Goal: Information Seeking & Learning: Learn about a topic

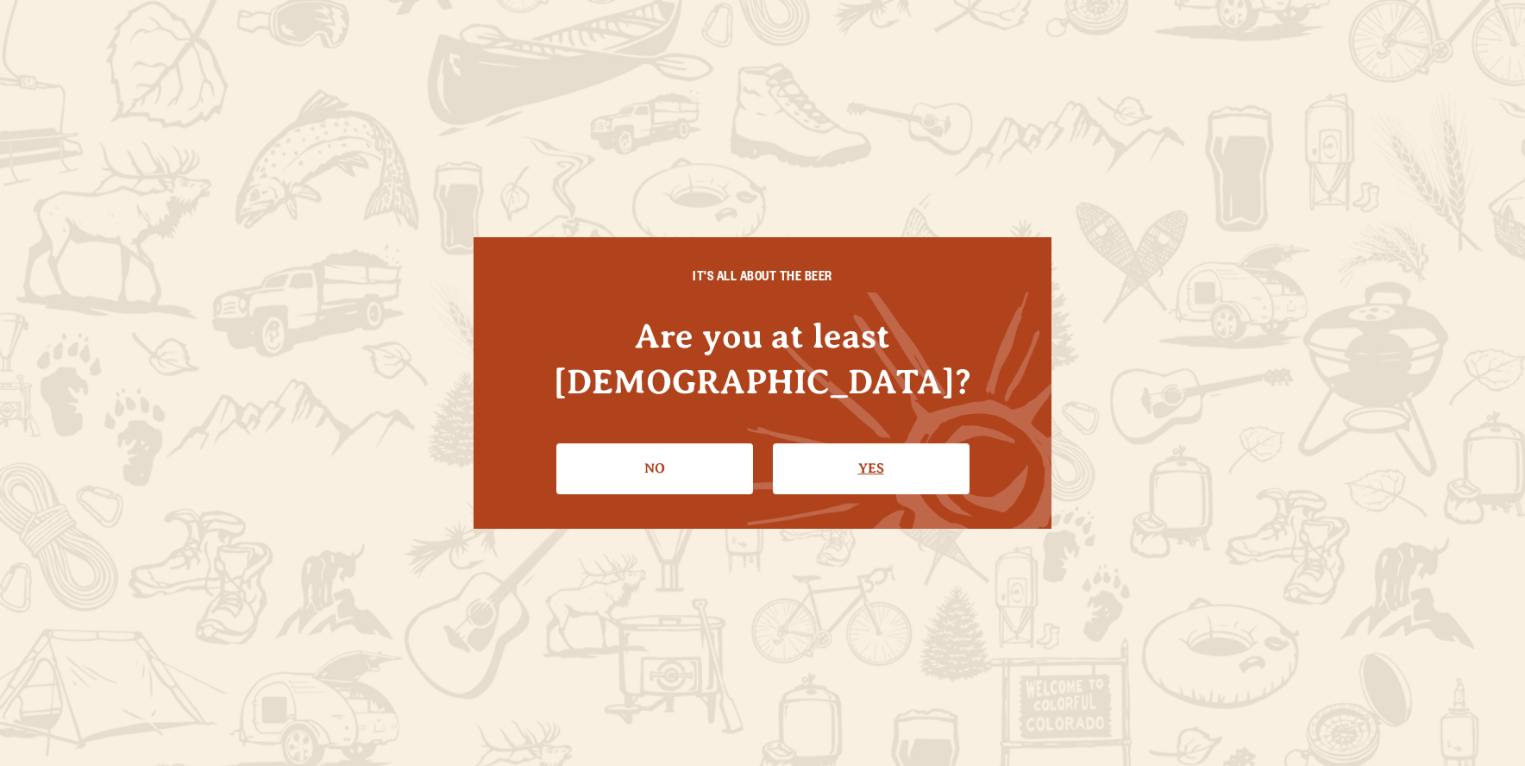
click at [866, 462] on link "Yes" at bounding box center [871, 468] width 197 height 50
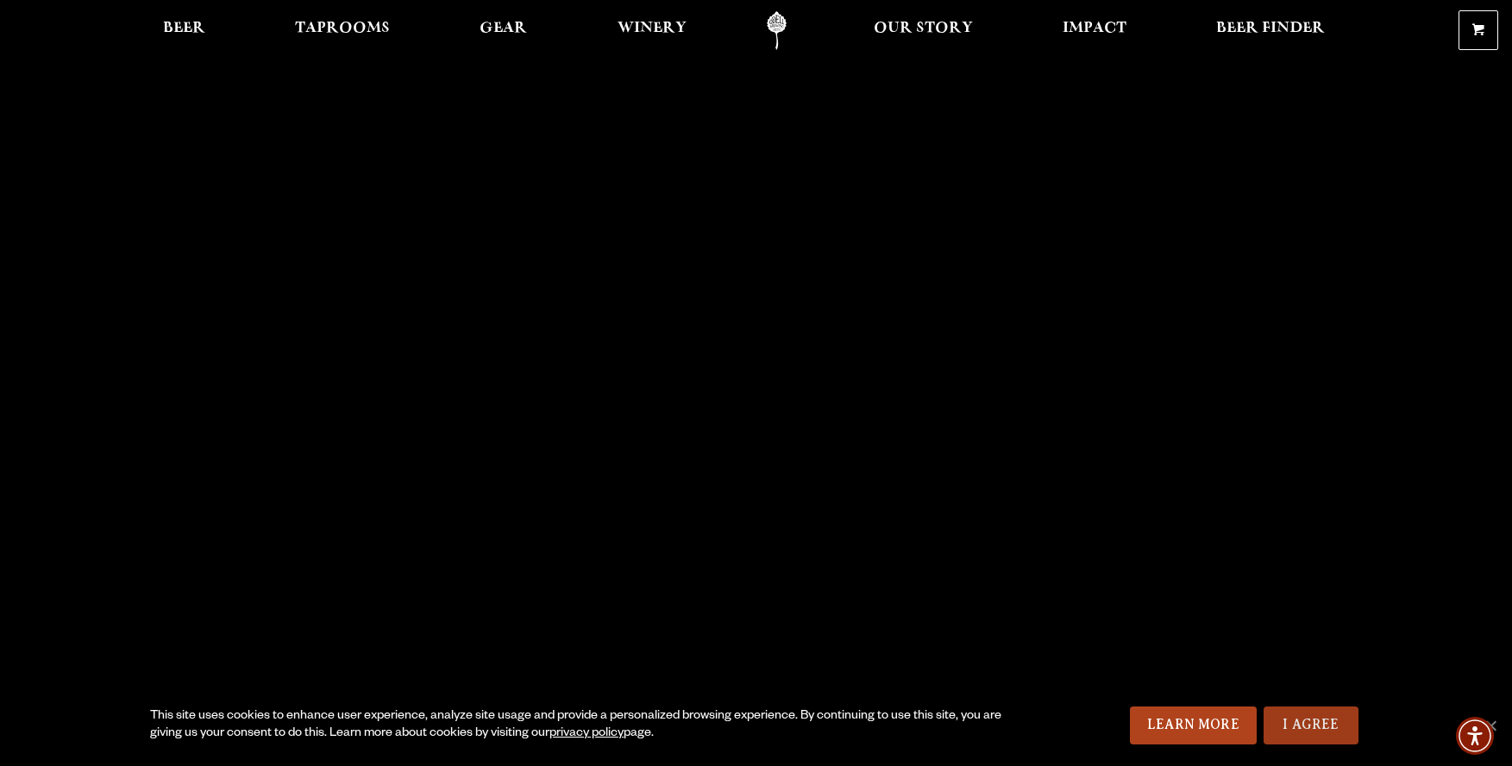
click at [1336, 724] on link "I Agree" at bounding box center [1311, 726] width 95 height 38
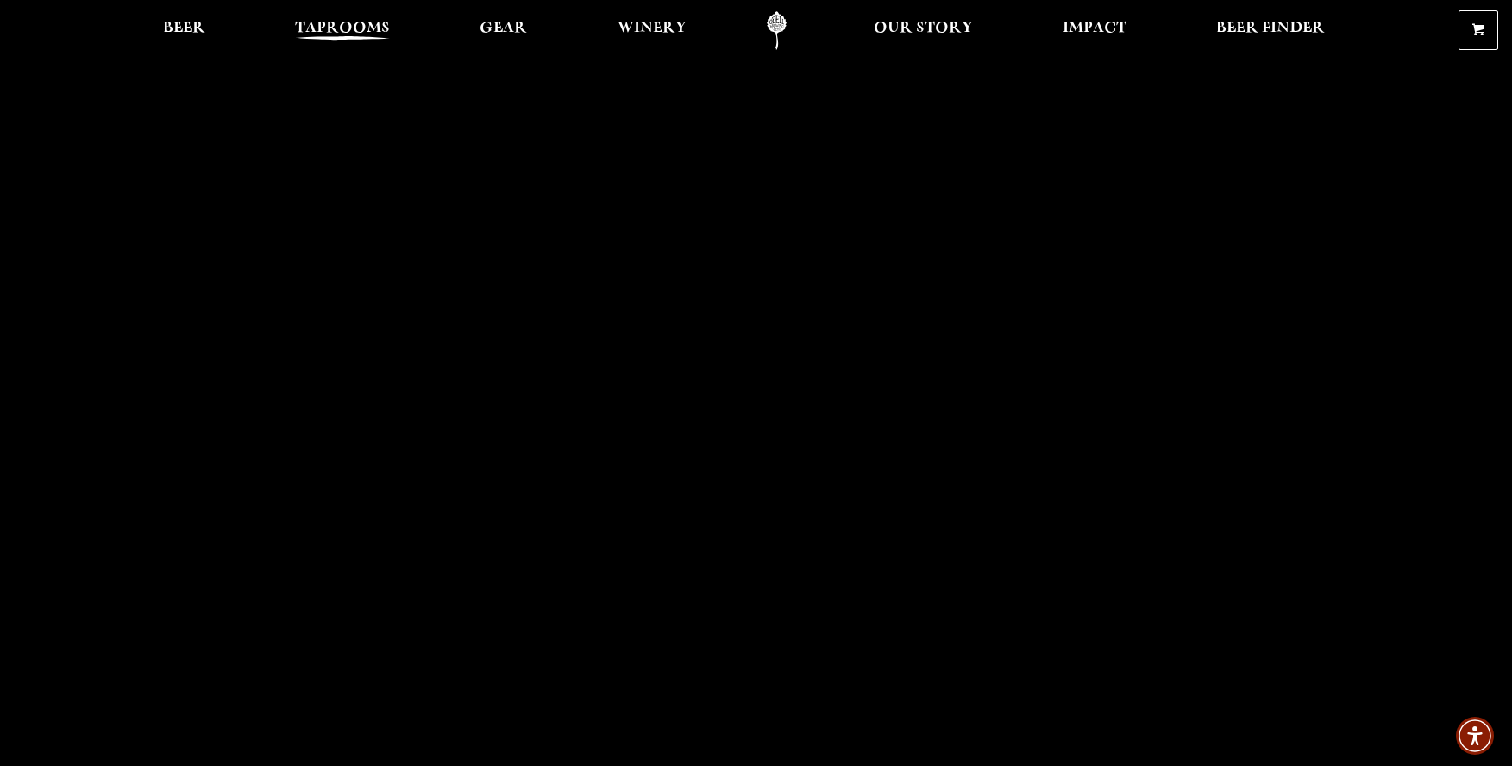
click at [323, 33] on span "Taprooms" at bounding box center [342, 29] width 95 height 14
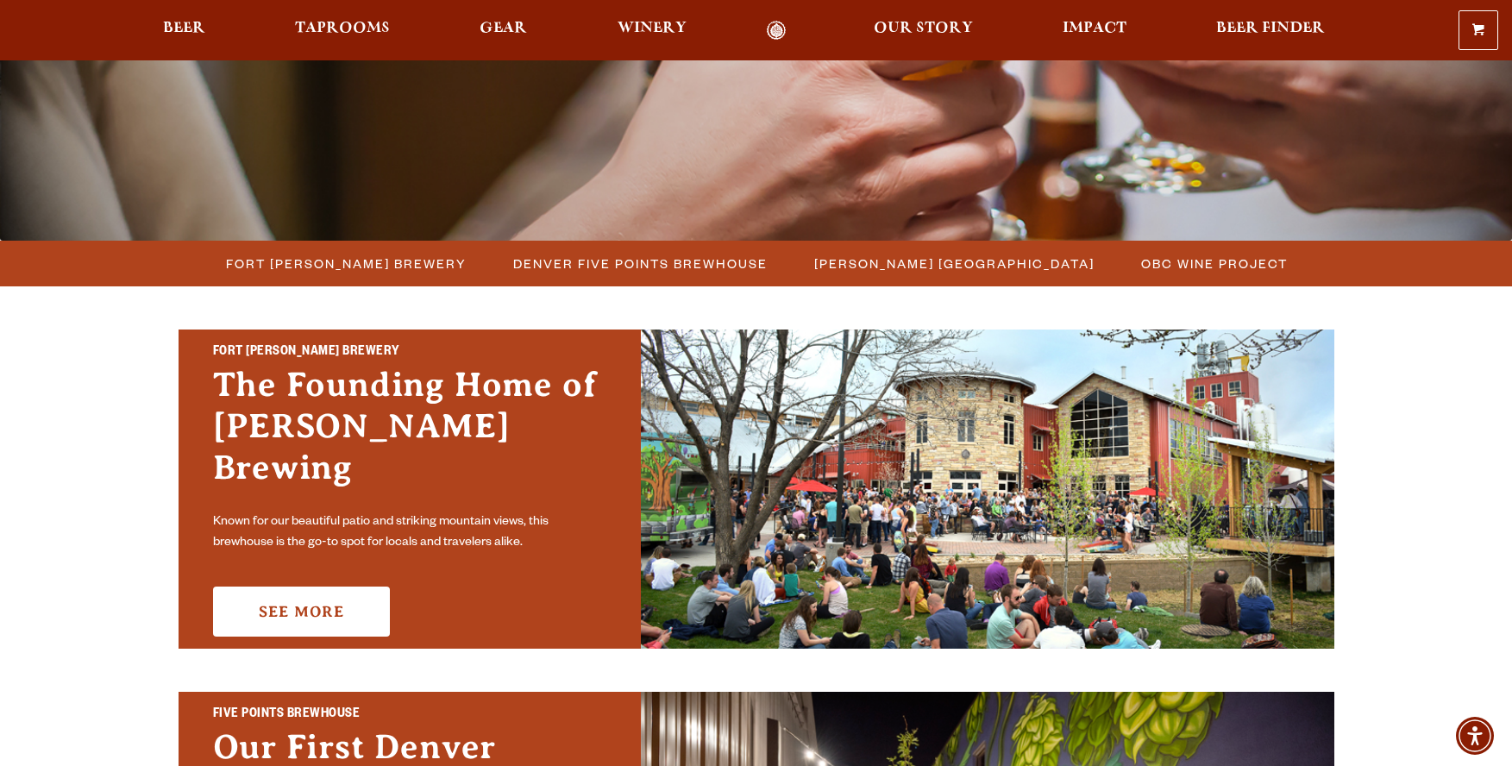
scroll to position [321, 0]
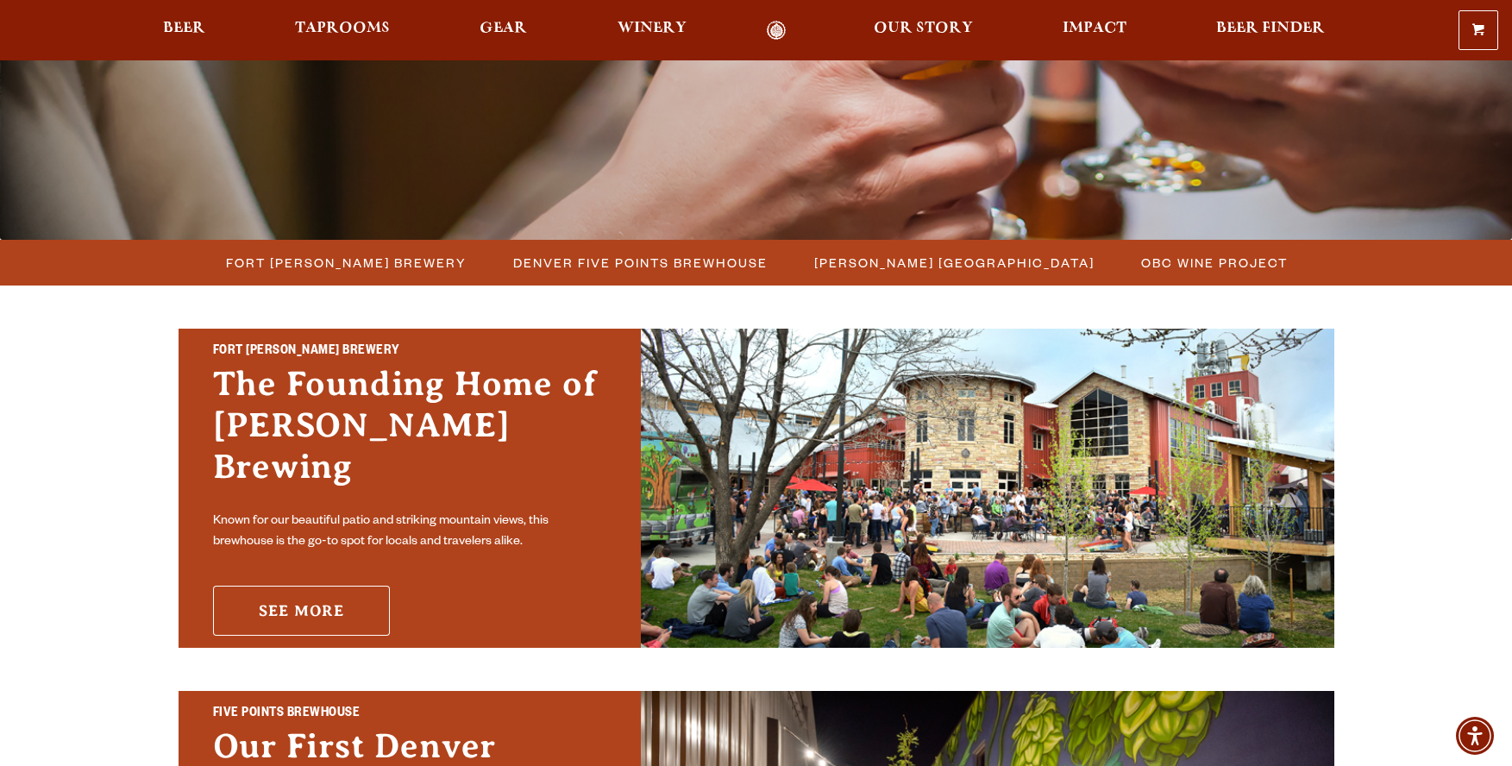
click at [336, 586] on link "See More" at bounding box center [301, 611] width 177 height 50
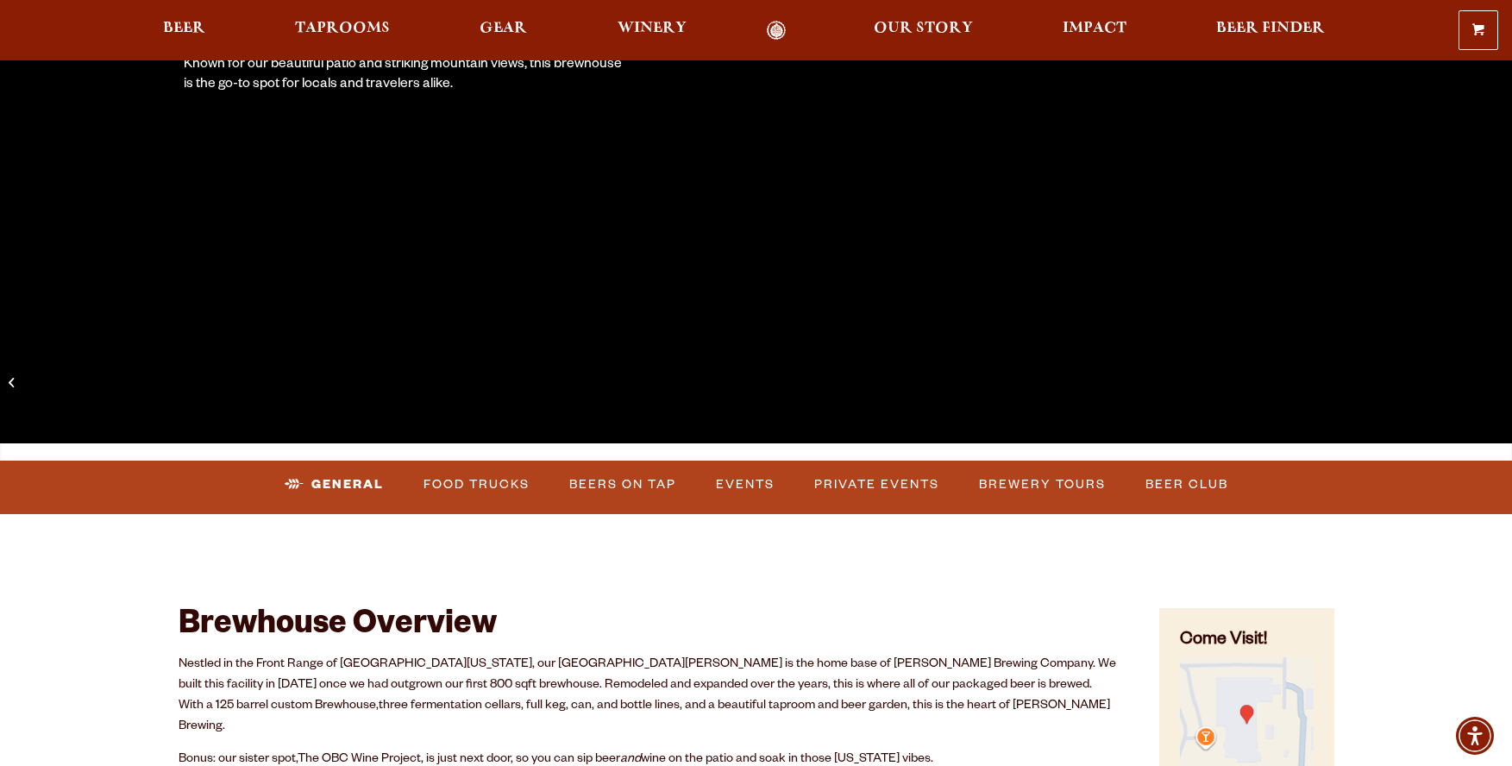
scroll to position [515, 0]
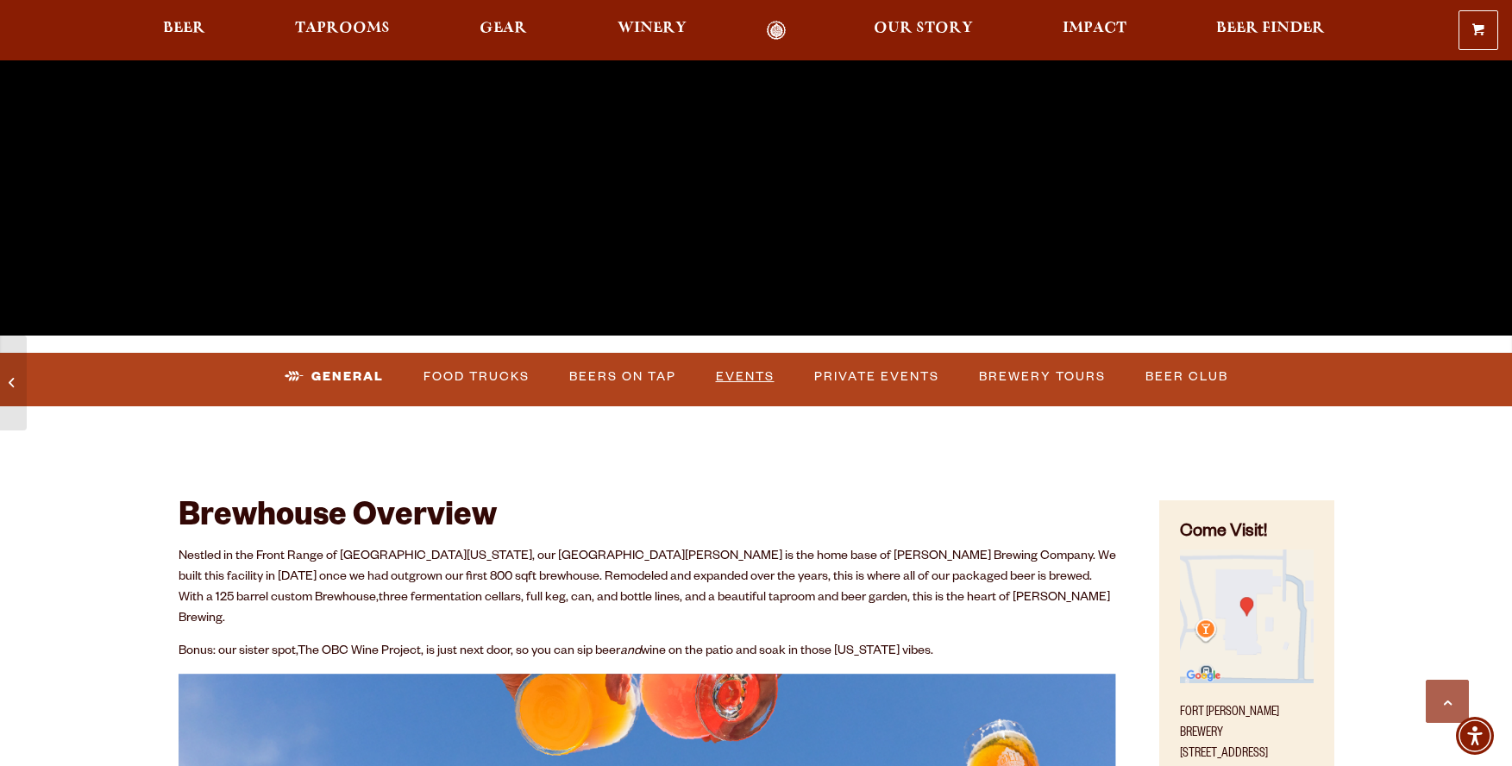
click at [753, 380] on link "Events" at bounding box center [745, 377] width 72 height 40
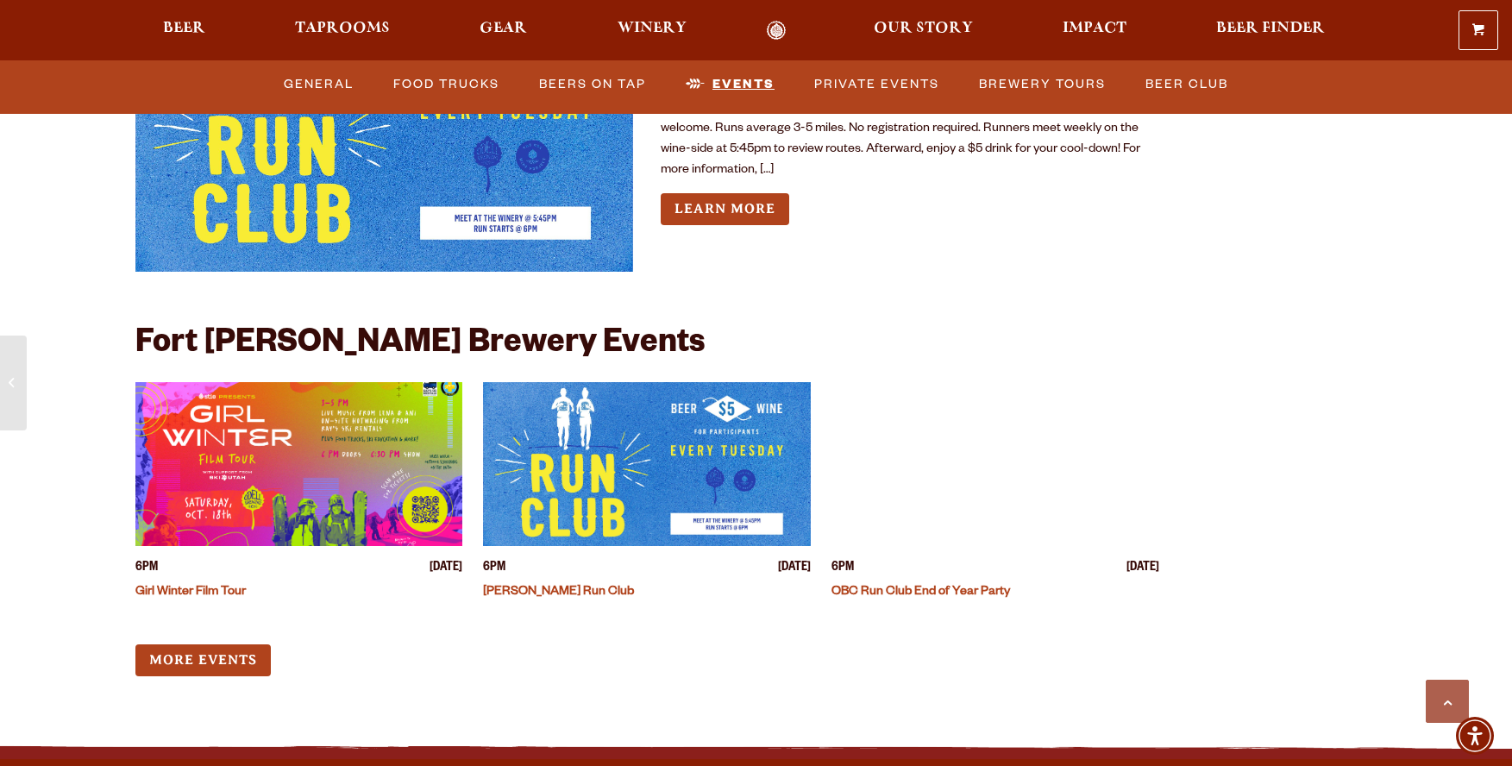
scroll to position [6692, 0]
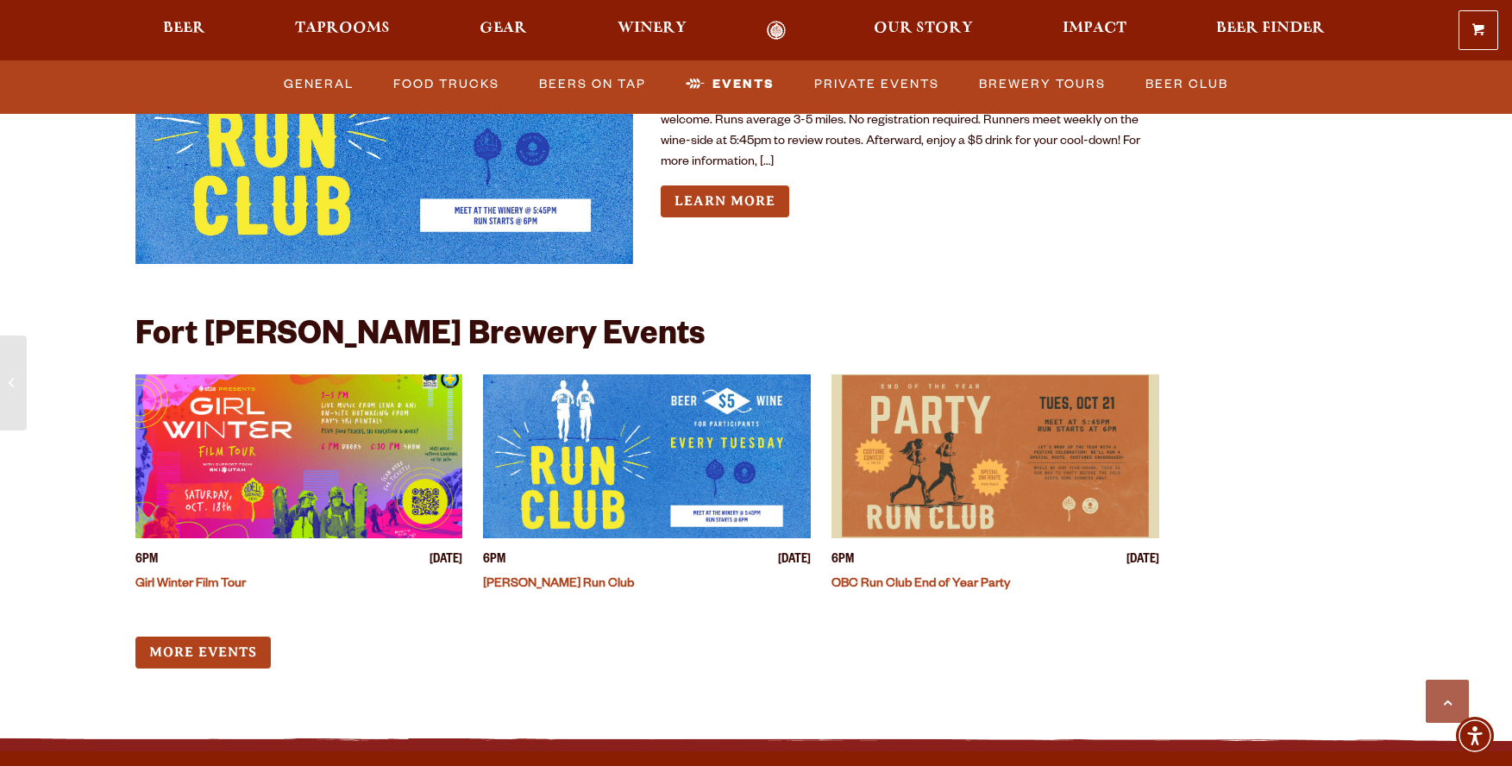
click at [205, 578] on link "Girl Winter Film Tour" at bounding box center [190, 585] width 110 height 14
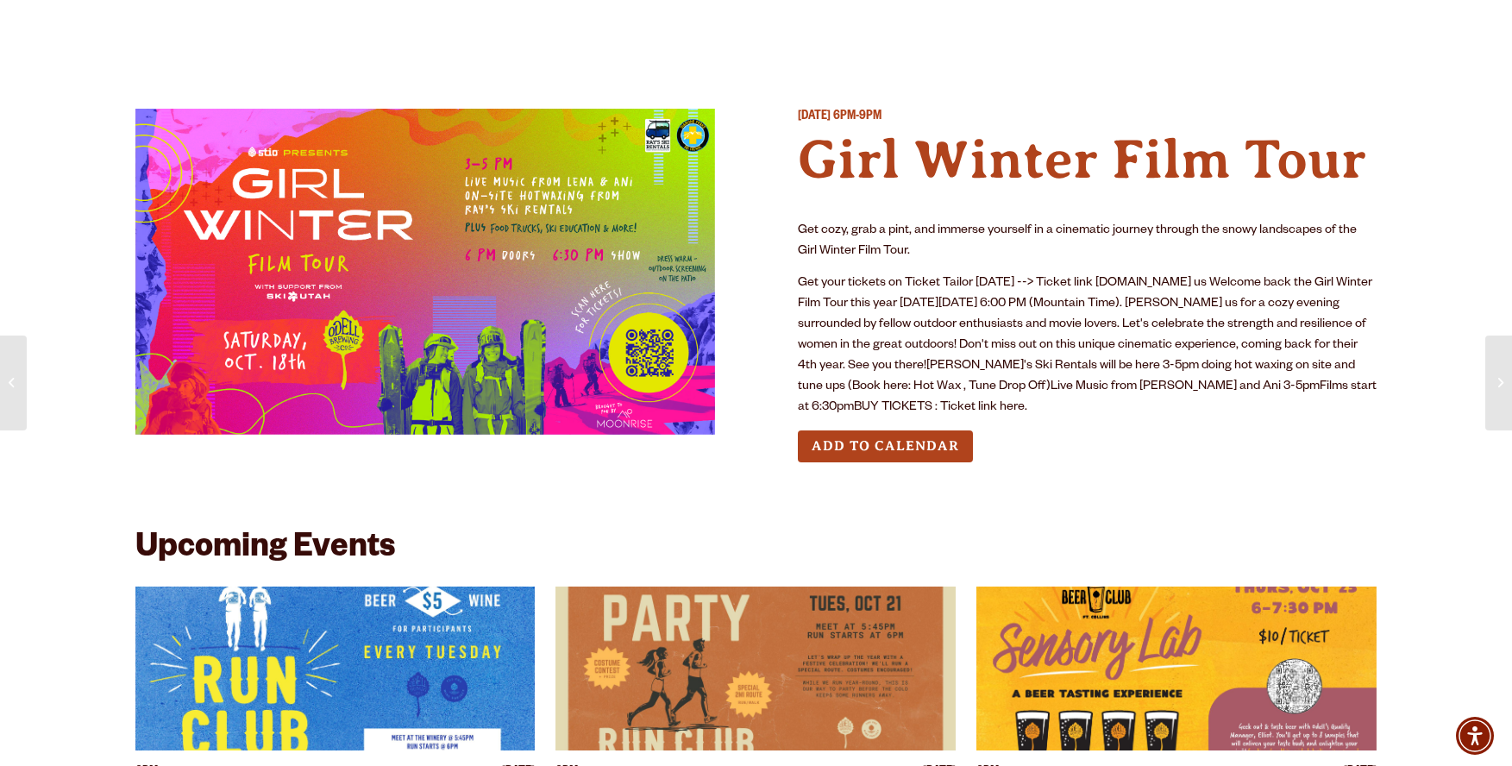
drag, startPoint x: 793, startPoint y: 158, endPoint x: 1384, endPoint y: 169, distance: 591.1
copy h4 "Girl Winter Film Tour"
